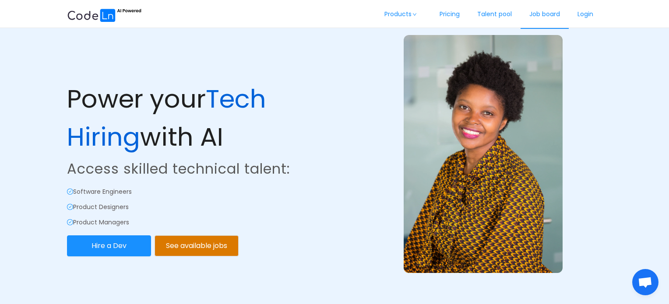
click at [555, 12] on link "Job board" at bounding box center [545, 14] width 48 height 29
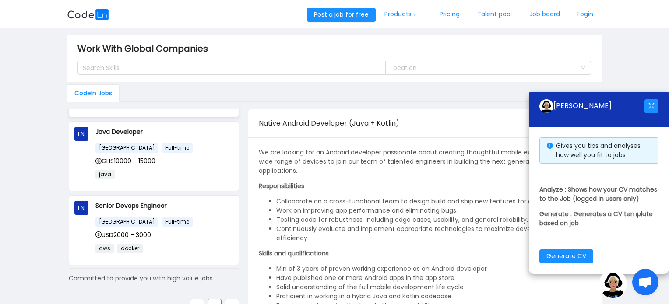
scroll to position [144, 0]
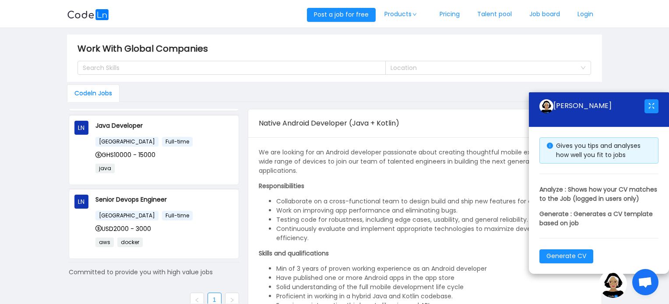
click at [229, 298] on icon "icon: right" at bounding box center [231, 300] width 5 height 5
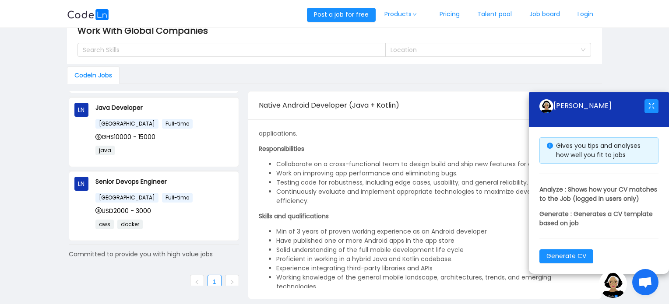
scroll to position [0, 0]
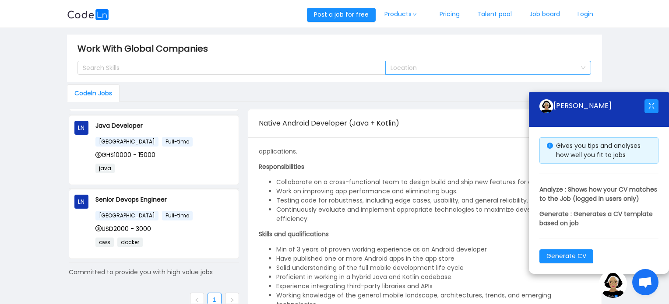
click at [469, 65] on div "Location" at bounding box center [484, 68] width 186 height 9
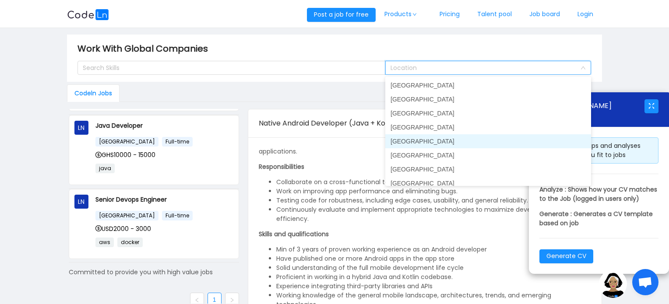
scroll to position [427, 0]
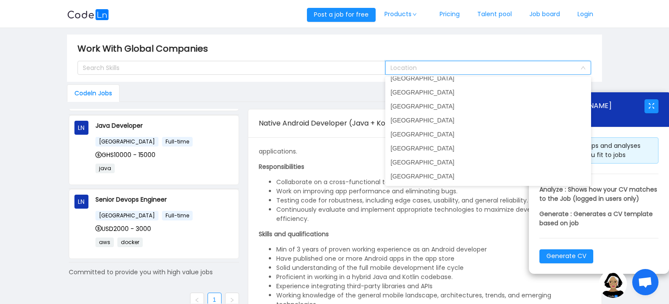
click at [319, 109] on div "Native Android Developer (Java + Kotlin) Login to apply" at bounding box center [425, 123] width 333 height 28
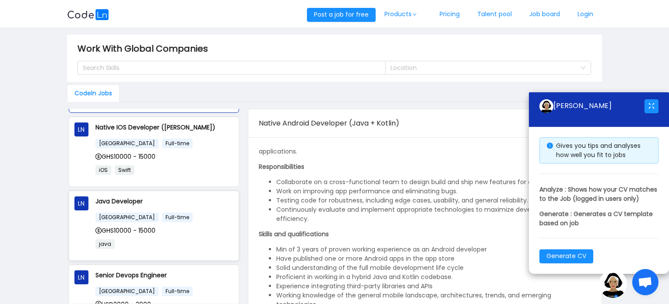
scroll to position [0, 0]
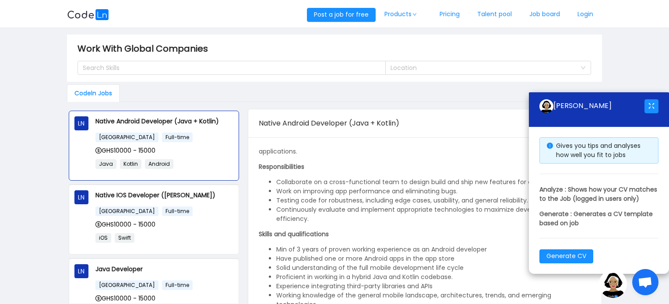
click at [318, 95] on div "Codeln Jobs" at bounding box center [334, 94] width 535 height 18
click at [572, 66] on div "Location" at bounding box center [484, 68] width 186 height 9
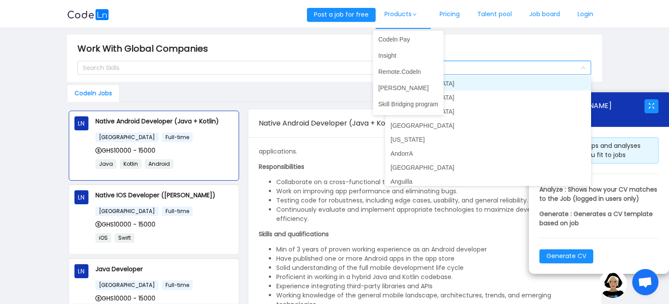
click at [414, 12] on icon "icon: down" at bounding box center [415, 14] width 4 height 4
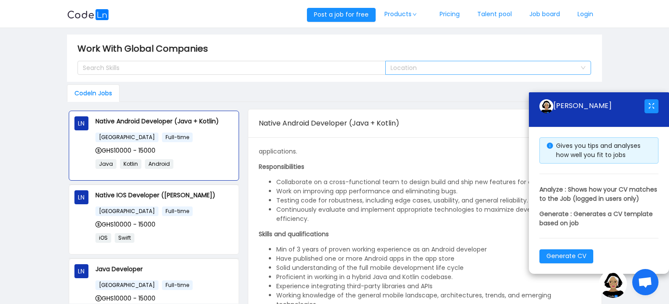
click at [423, 69] on div "Location" at bounding box center [484, 68] width 186 height 9
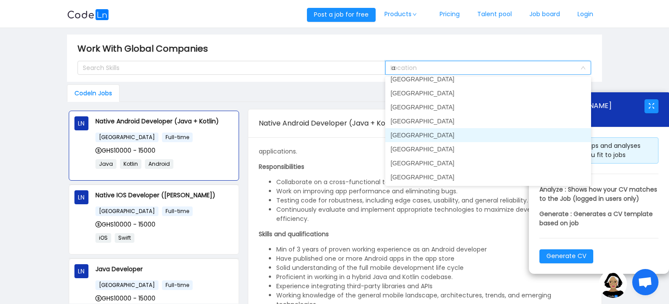
scroll to position [2, 0]
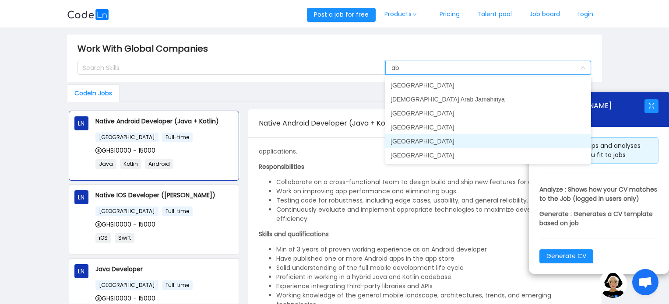
type input "a"
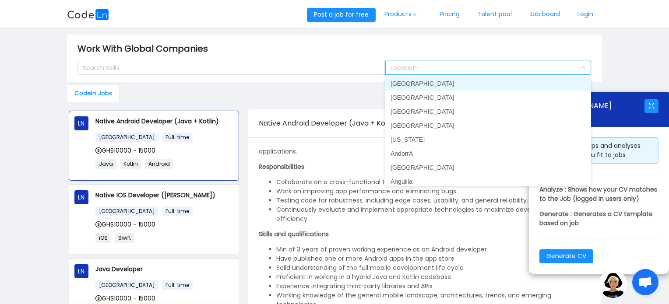
type input "c"
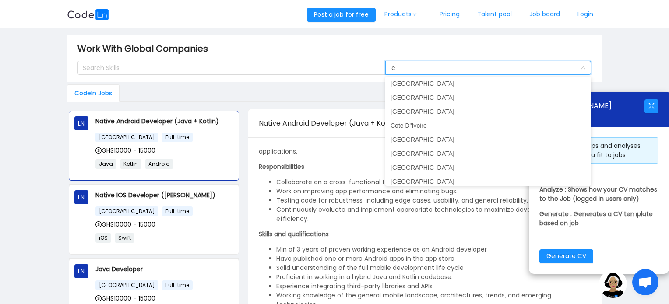
scroll to position [240, 0]
click at [431, 129] on li "Cote D"Ivoire" at bounding box center [488, 126] width 206 height 14
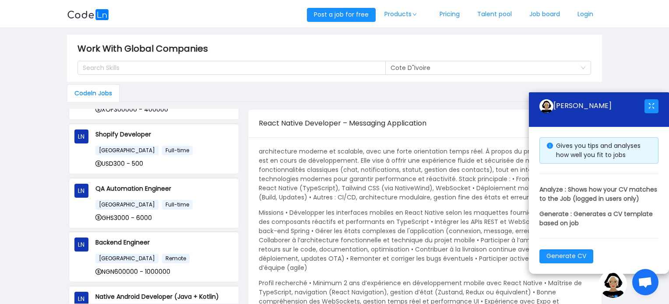
scroll to position [0, 0]
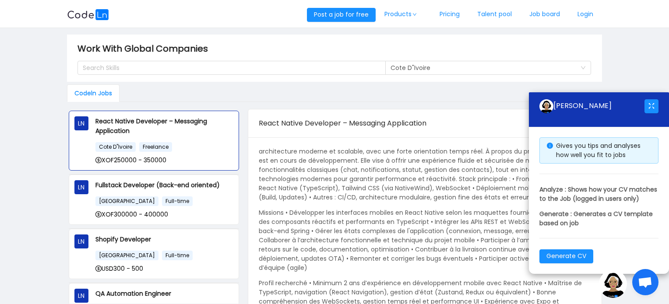
click at [338, 136] on div "React Native Developer – Messaging Application Login to apply" at bounding box center [425, 123] width 333 height 28
